Goal: Information Seeking & Learning: Learn about a topic

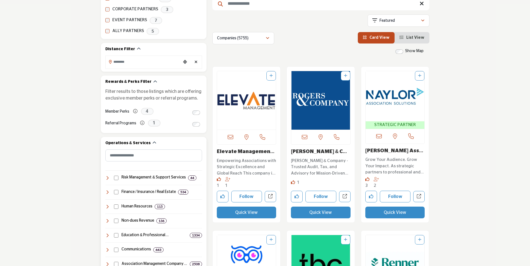
scroll to position [56, 0]
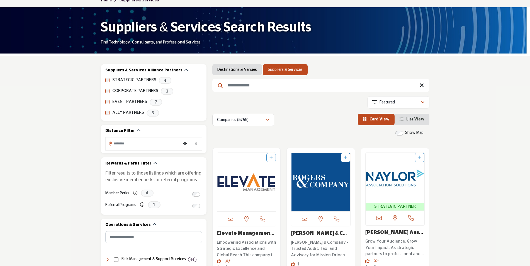
click at [277, 82] on input "Search Keyword" at bounding box center [320, 85] width 217 height 13
type input "***"
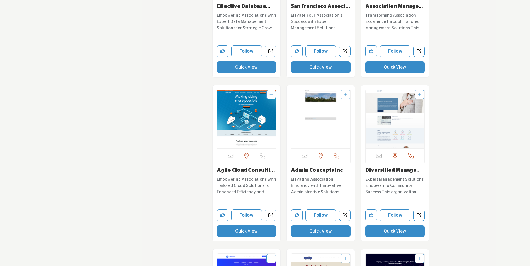
scroll to position [5631, 0]
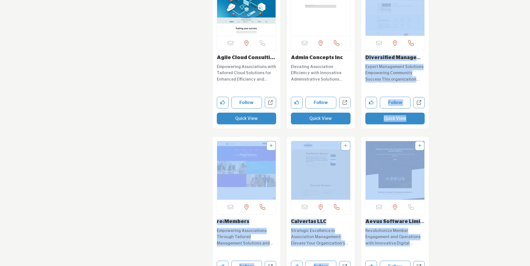
drag, startPoint x: 530, startPoint y: 147, endPoint x: 530, endPoint y: 16, distance: 130.2
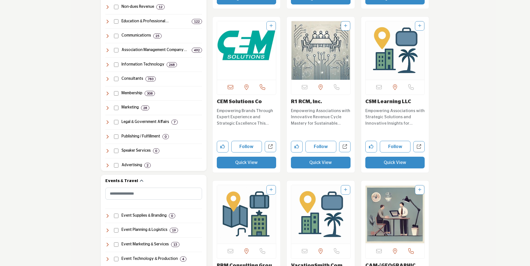
scroll to position [46, 0]
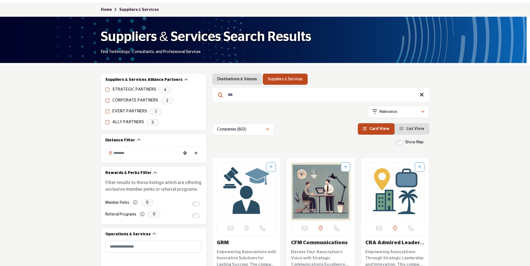
click at [106, 9] on link "Home" at bounding box center [110, 10] width 18 height 4
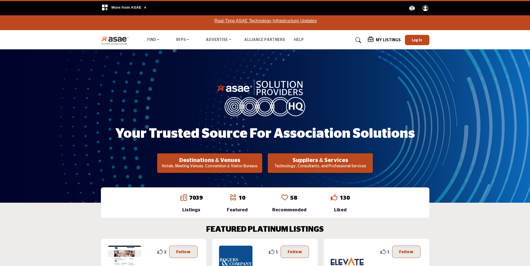
click at [144, 8] on span "More from ASAE" at bounding box center [129, 7] width 36 height 4
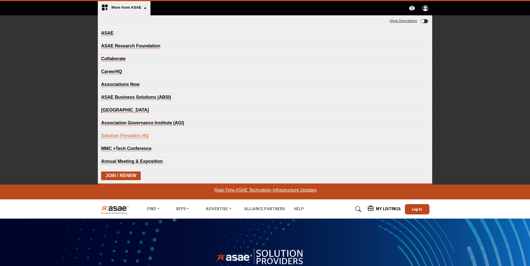
click at [143, 7] on span "More from ASAE" at bounding box center [129, 7] width 36 height 4
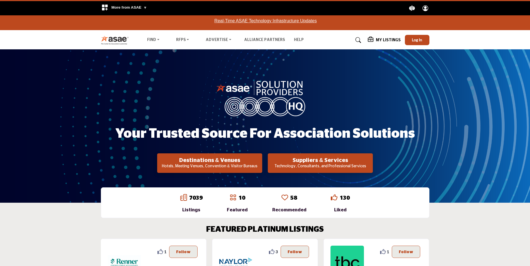
click at [108, 38] on img at bounding box center [116, 39] width 31 height 9
click at [5, 50] on div "Your Trusted Source for Association Solutions Destinations & Venues Hotels, Mee…" at bounding box center [265, 125] width 530 height 153
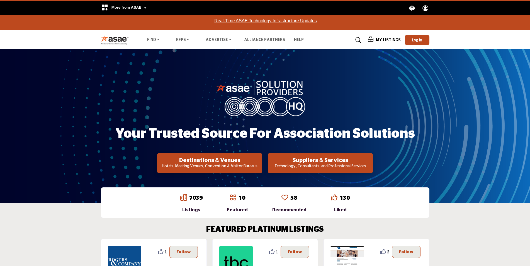
click at [117, 41] on img at bounding box center [116, 39] width 31 height 9
